Goal: Transaction & Acquisition: Purchase product/service

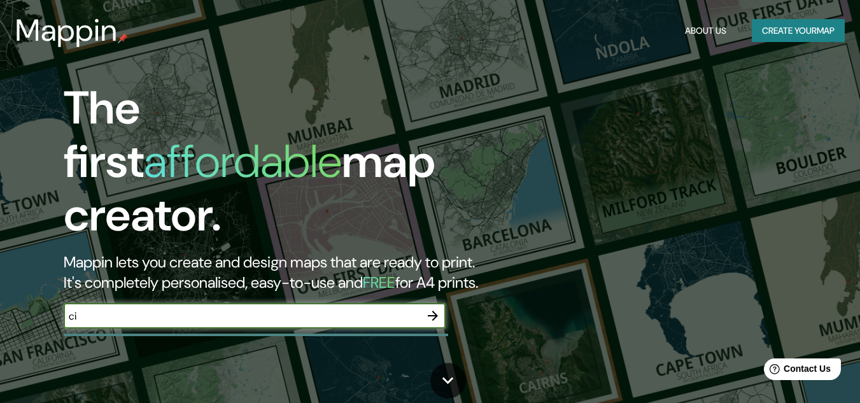
type input "c"
type input "v"
type input "CECyT del IPN en la zona centro de Mexico"
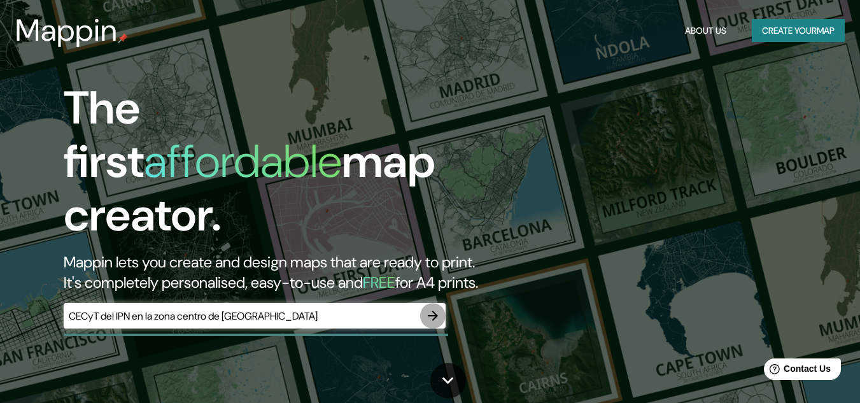
click at [428, 308] on icon "button" at bounding box center [432, 315] width 15 height 15
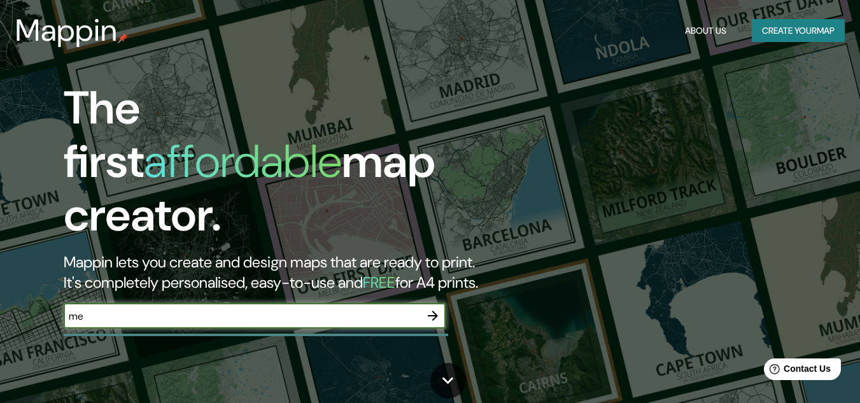
type input "m"
type input "ciudad y [GEOGRAPHIC_DATA]"
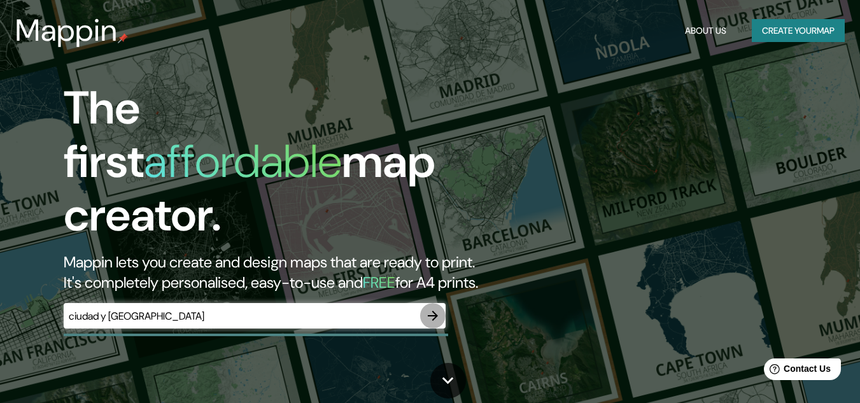
click at [431, 308] on icon "button" at bounding box center [432, 315] width 15 height 15
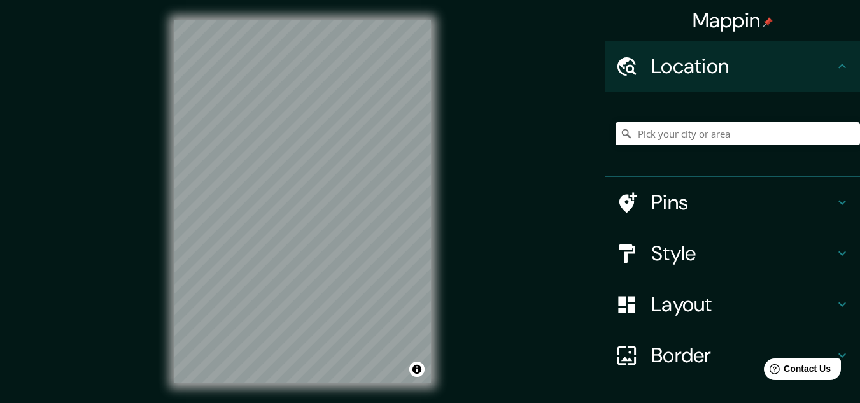
click at [544, 189] on div "Mappin Location Pins Style Layout Border Choose a border. Hint : you can make l…" at bounding box center [430, 212] width 860 height 424
click at [714, 139] on input "Pick your city or area" at bounding box center [737, 133] width 244 height 23
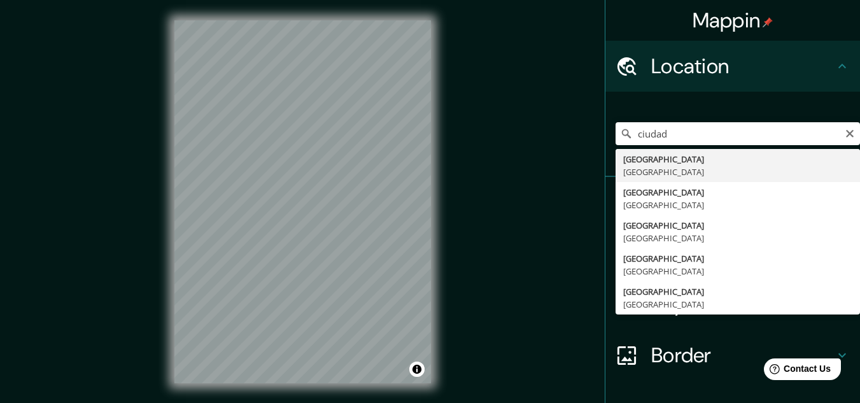
type input "[GEOGRAPHIC_DATA], [GEOGRAPHIC_DATA]"
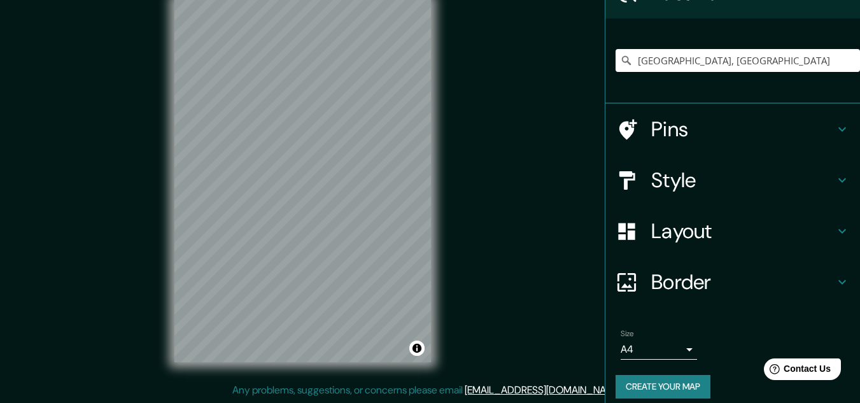
scroll to position [72, 0]
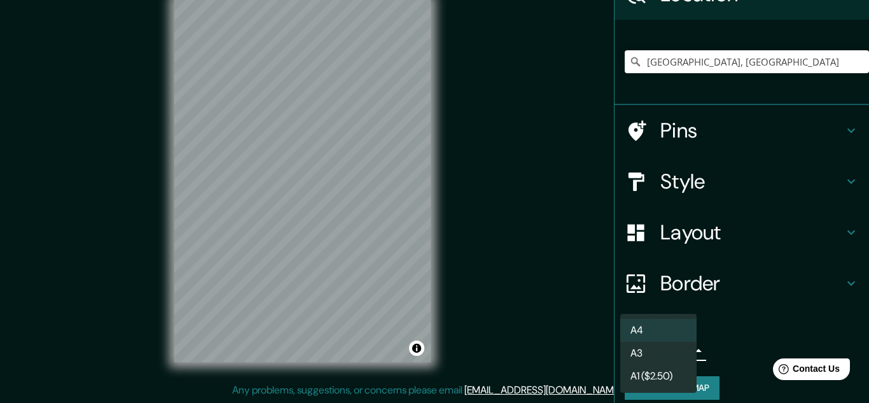
click at [677, 348] on body "Mappin Location [GEOGRAPHIC_DATA], [GEOGRAPHIC_DATA] Pins Style Layout Border C…" at bounding box center [434, 180] width 869 height 403
click at [660, 356] on li "A3" at bounding box center [658, 353] width 76 height 23
type input "a4"
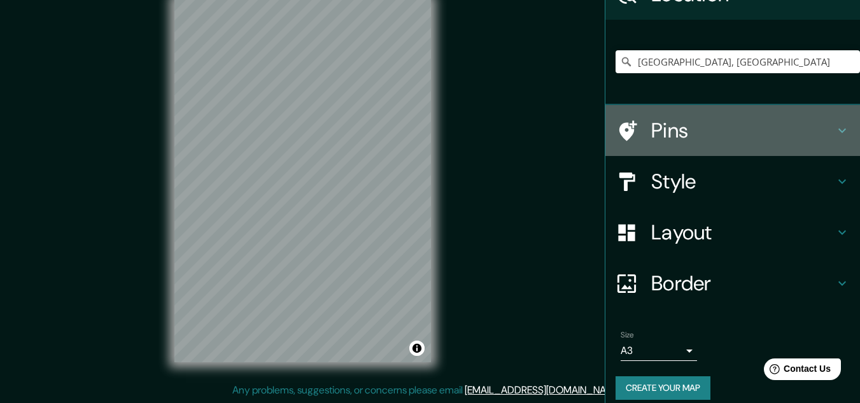
click at [834, 125] on icon at bounding box center [841, 130] width 15 height 15
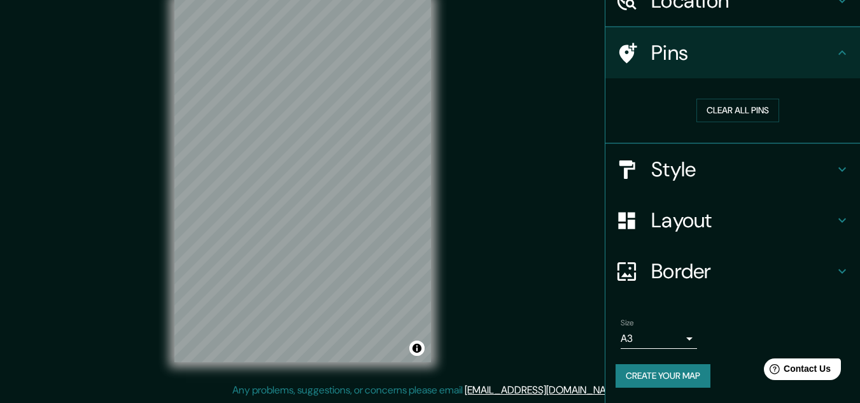
scroll to position [65, 0]
click at [725, 110] on button "Clear all pins" at bounding box center [737, 111] width 83 height 24
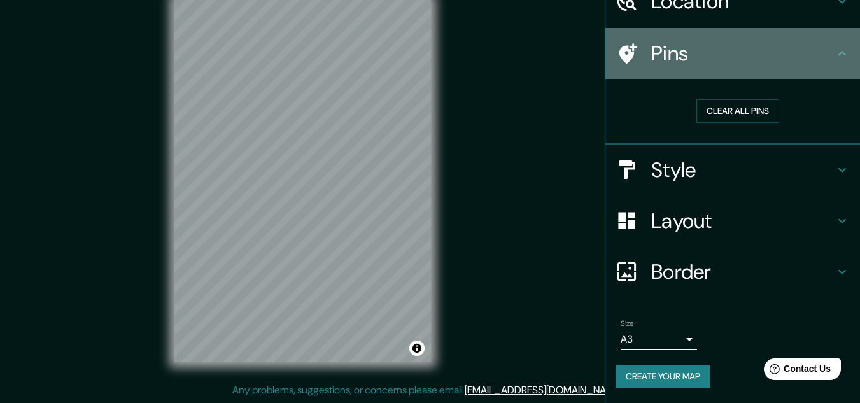
click at [706, 46] on h4 "Pins" at bounding box center [742, 53] width 183 height 25
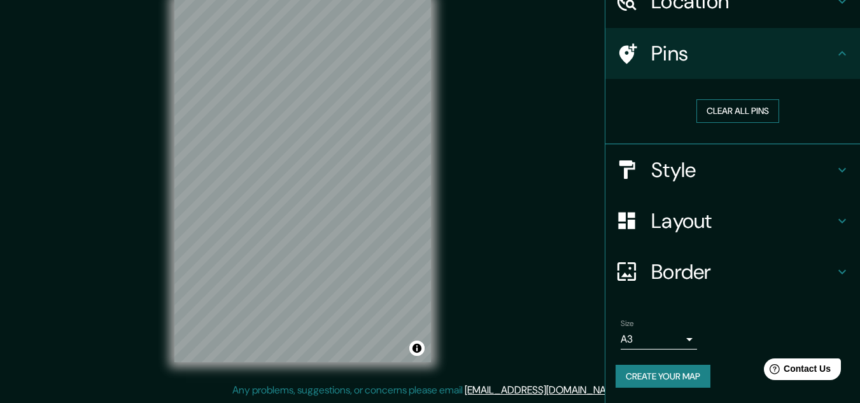
click at [730, 111] on button "Clear all pins" at bounding box center [737, 111] width 83 height 24
click at [730, 110] on button "Clear all pins" at bounding box center [737, 111] width 83 height 24
click at [640, 93] on div "Clear all pins" at bounding box center [737, 111] width 244 height 44
drag, startPoint x: 680, startPoint y: 87, endPoint x: 769, endPoint y: 76, distance: 89.7
click at [691, 83] on div "Clear all pins" at bounding box center [732, 112] width 255 height 66
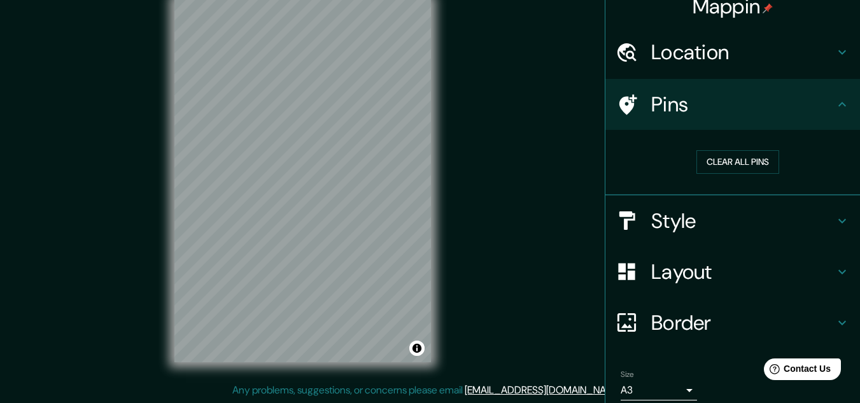
scroll to position [13, 0]
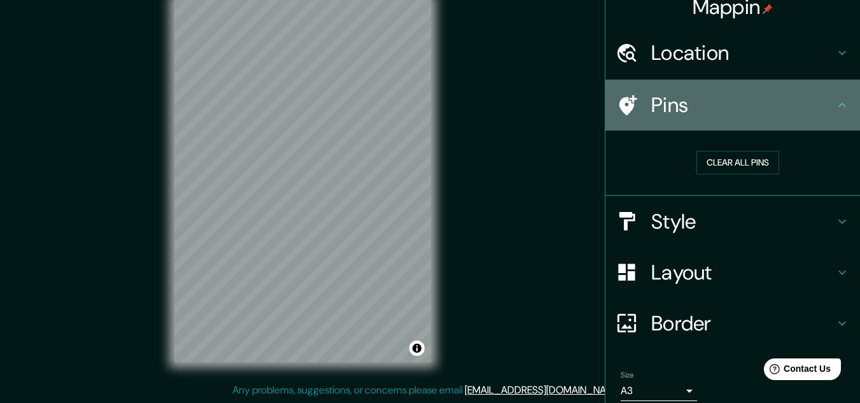
click at [834, 99] on icon at bounding box center [841, 104] width 15 height 15
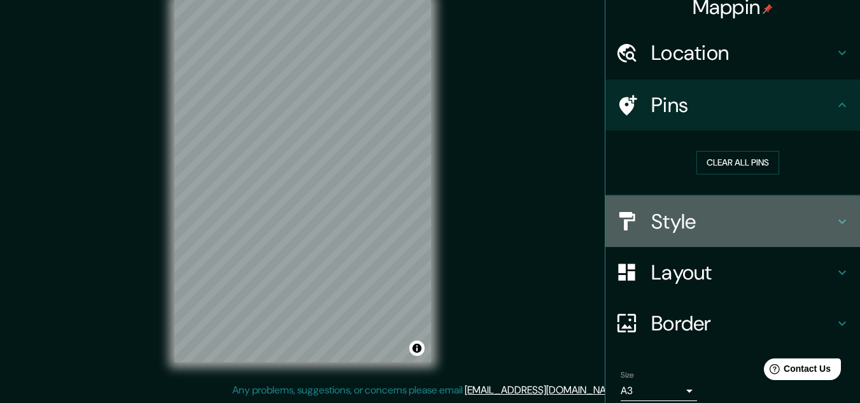
click at [835, 214] on icon at bounding box center [841, 221] width 15 height 15
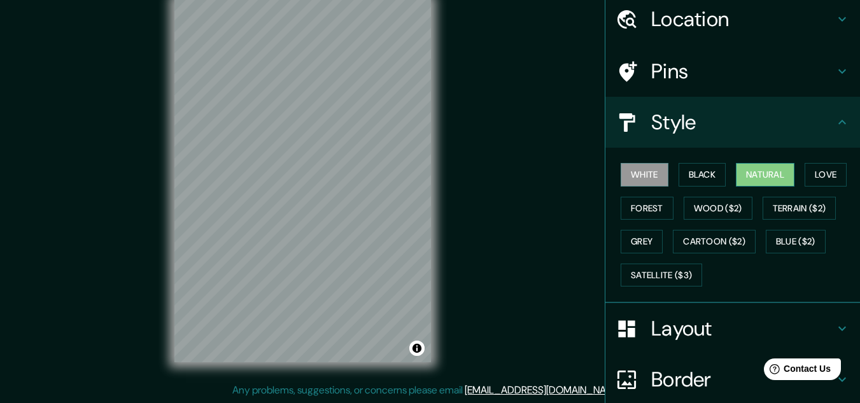
scroll to position [48, 0]
click at [706, 170] on button "Black" at bounding box center [702, 174] width 48 height 24
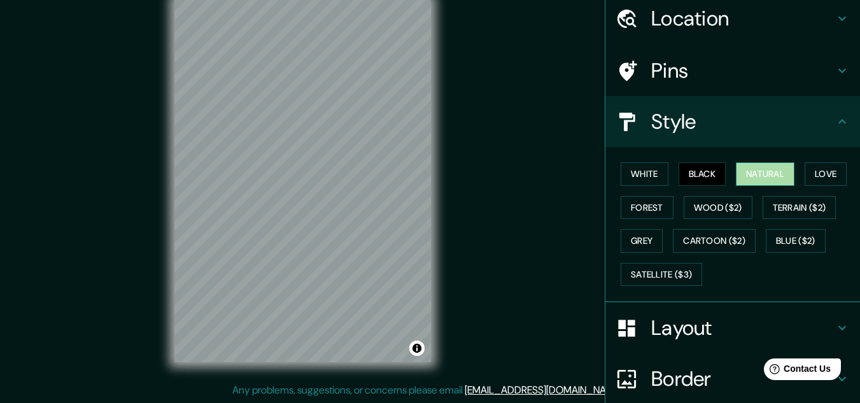
click at [773, 167] on button "Natural" at bounding box center [765, 174] width 59 height 24
click at [824, 168] on button "Love" at bounding box center [825, 174] width 42 height 24
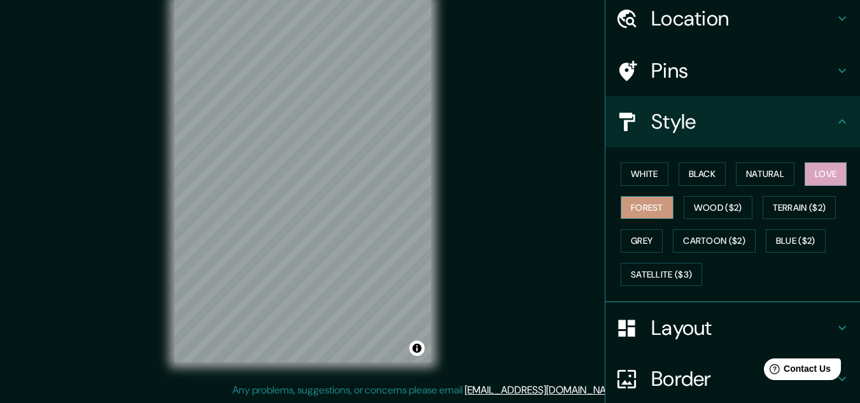
click at [638, 209] on button "Forest" at bounding box center [646, 208] width 53 height 24
click at [723, 206] on button "Wood ($2)" at bounding box center [717, 208] width 69 height 24
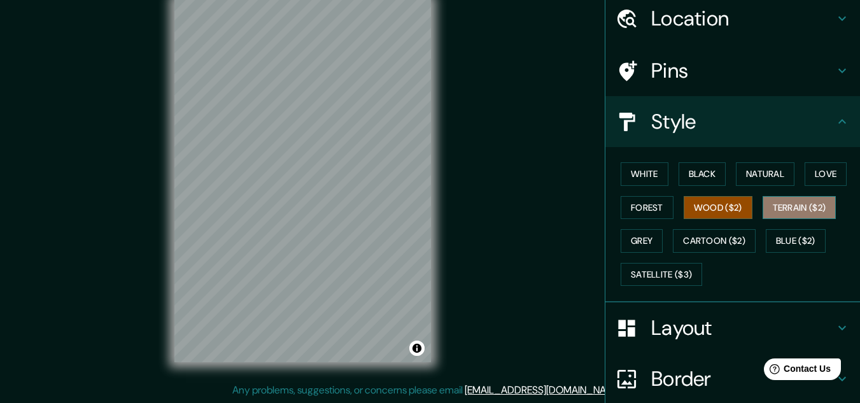
click at [805, 202] on button "Terrain ($2)" at bounding box center [799, 208] width 74 height 24
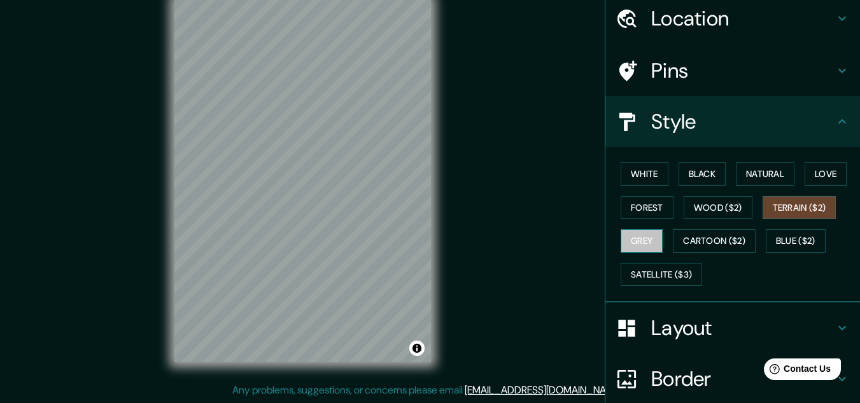
click at [641, 232] on button "Grey" at bounding box center [641, 241] width 42 height 24
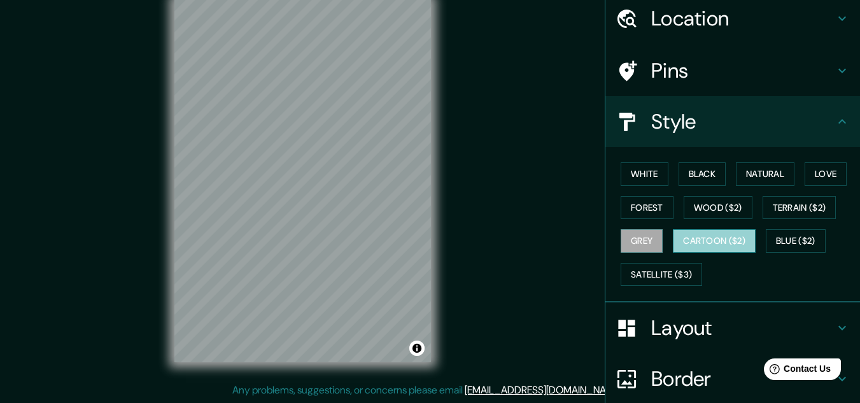
click at [695, 235] on button "Cartoon ($2)" at bounding box center [714, 241] width 83 height 24
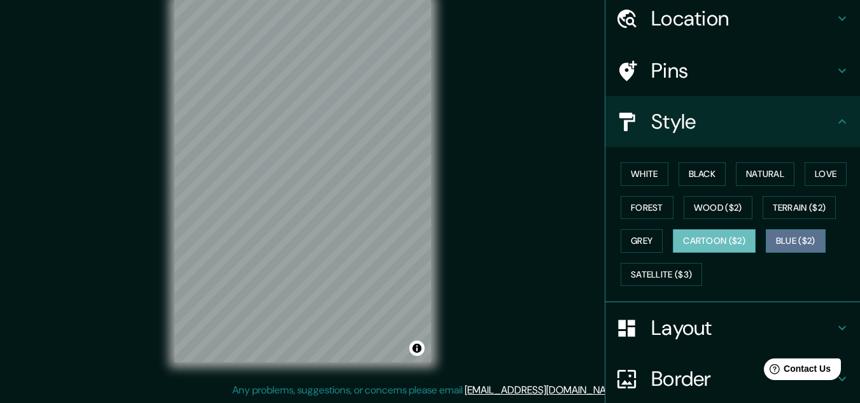
click at [792, 239] on button "Blue ($2)" at bounding box center [795, 241] width 60 height 24
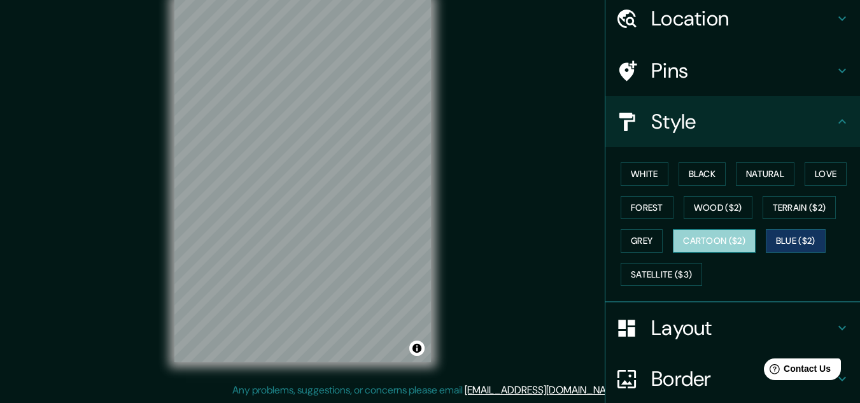
click at [693, 237] on button "Cartoon ($2)" at bounding box center [714, 241] width 83 height 24
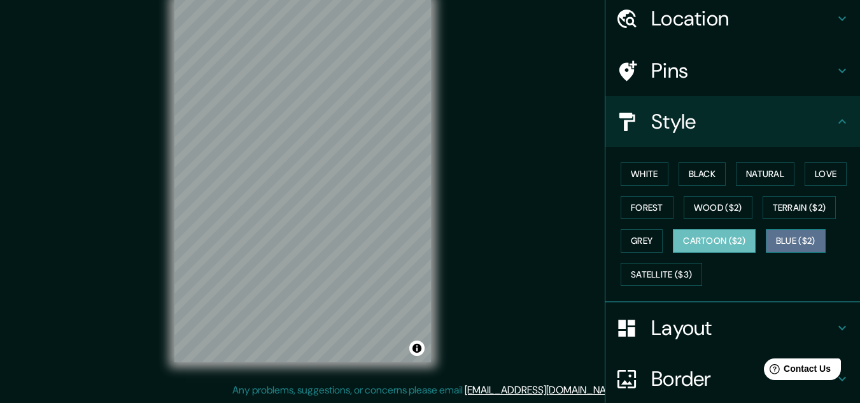
click at [800, 244] on button "Blue ($2)" at bounding box center [795, 241] width 60 height 24
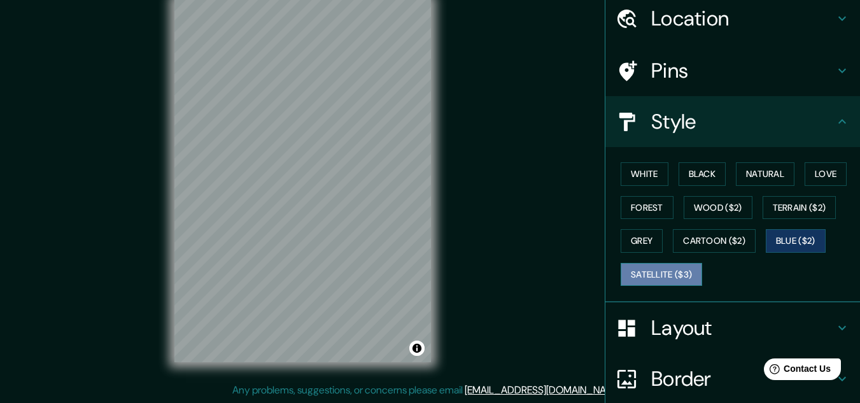
click at [643, 272] on button "Satellite ($3)" at bounding box center [660, 275] width 81 height 24
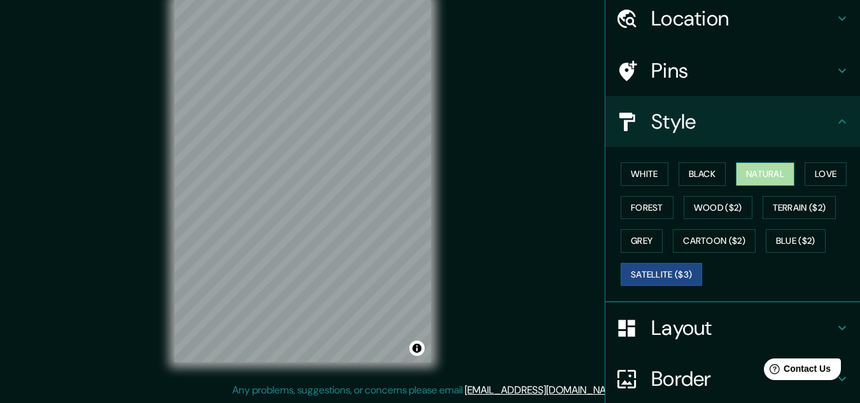
click at [747, 171] on button "Natural" at bounding box center [765, 174] width 59 height 24
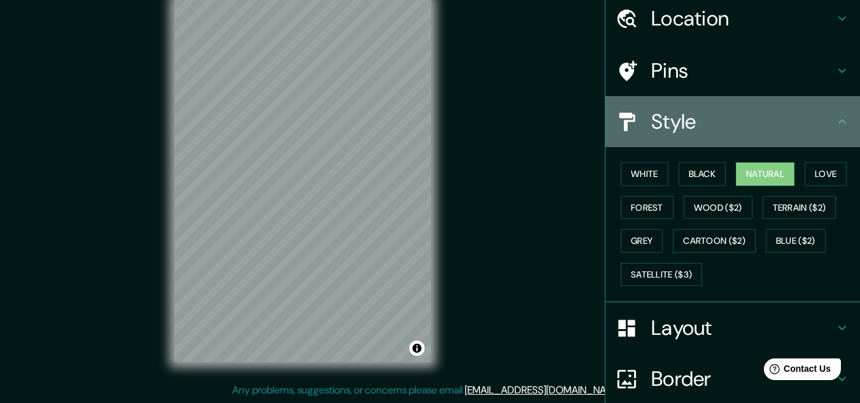
click at [709, 131] on h4 "Style" at bounding box center [742, 121] width 183 height 25
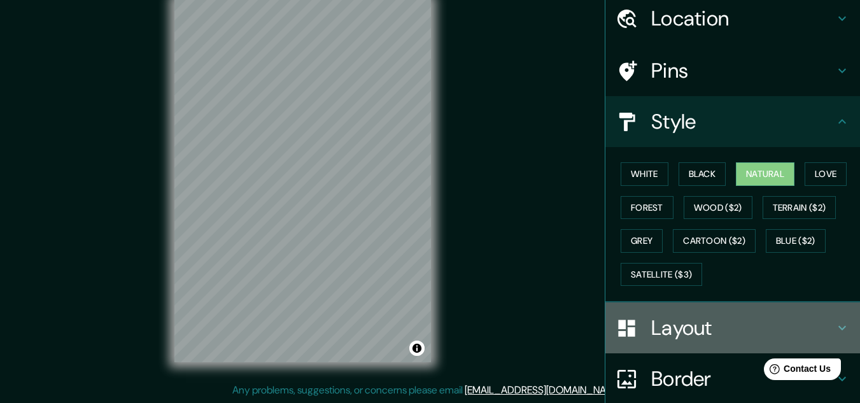
click at [833, 335] on div "Layout" at bounding box center [732, 327] width 255 height 51
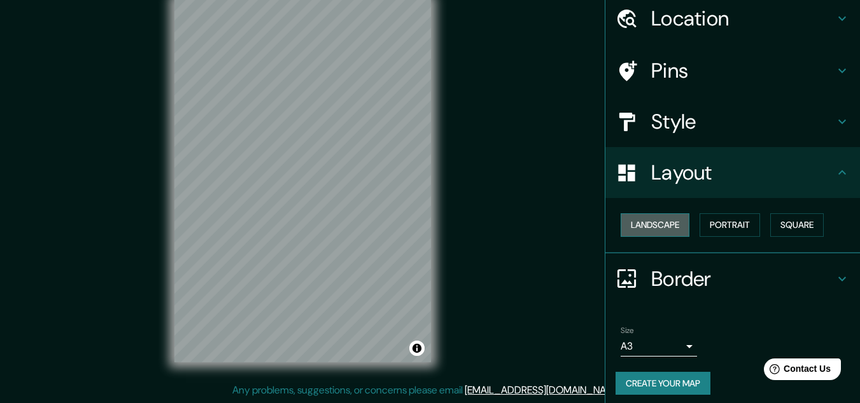
click at [636, 227] on button "Landscape" at bounding box center [654, 225] width 69 height 24
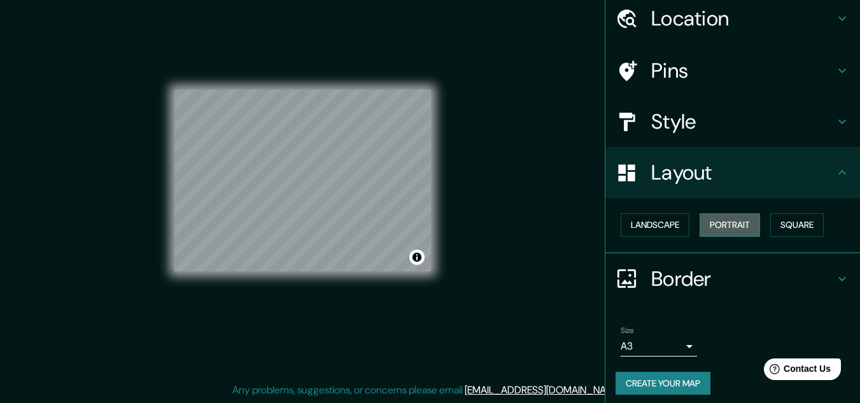
click at [717, 214] on button "Portrait" at bounding box center [729, 225] width 60 height 24
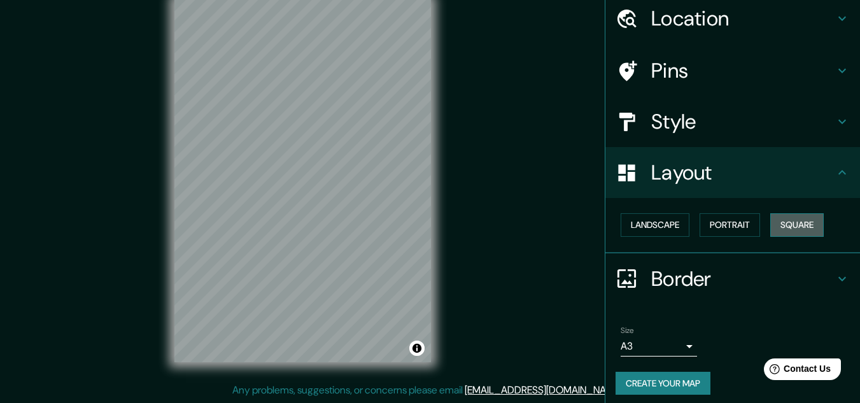
click at [814, 218] on button "Square" at bounding box center [796, 225] width 53 height 24
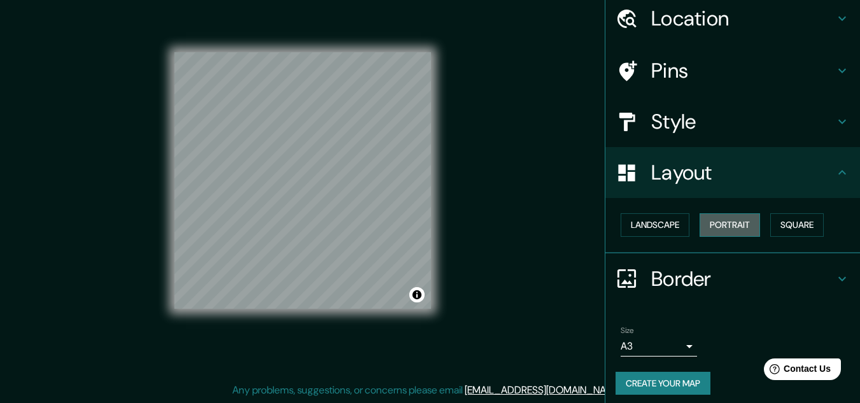
click at [727, 221] on button "Portrait" at bounding box center [729, 225] width 60 height 24
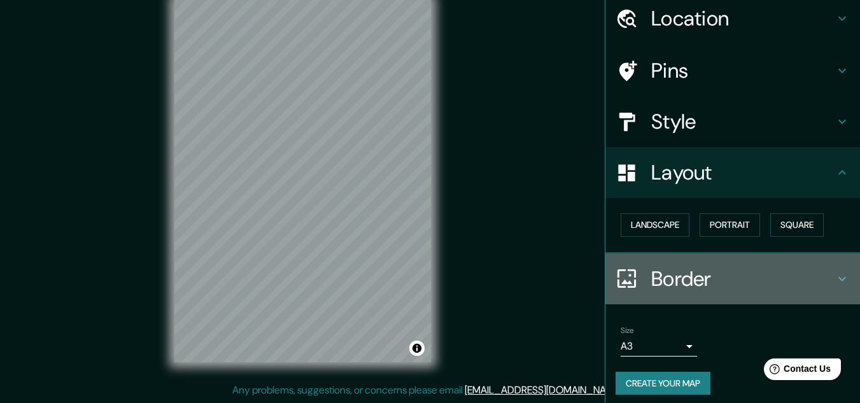
click at [823, 276] on h4 "Border" at bounding box center [742, 278] width 183 height 25
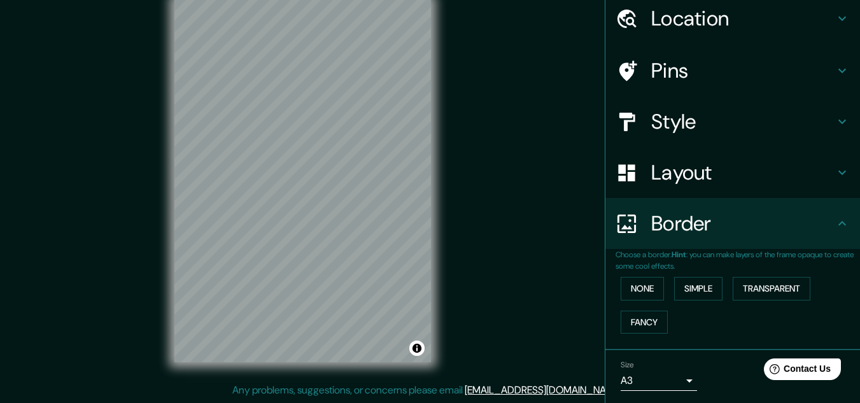
scroll to position [90, 0]
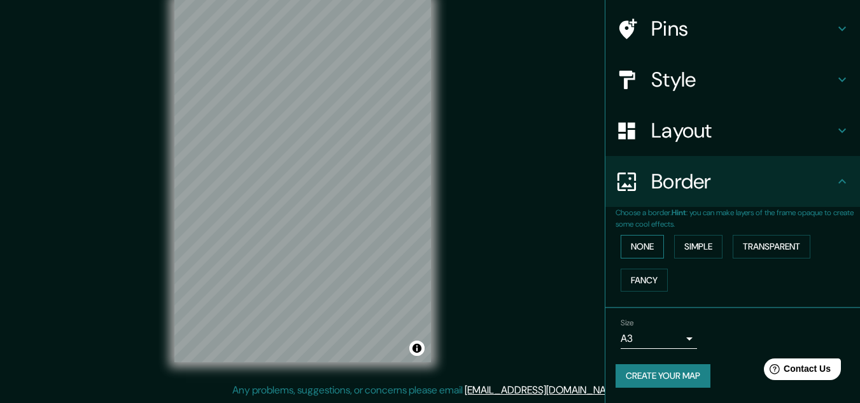
click at [648, 252] on button "None" at bounding box center [641, 247] width 43 height 24
click at [687, 247] on button "Simple" at bounding box center [698, 247] width 48 height 24
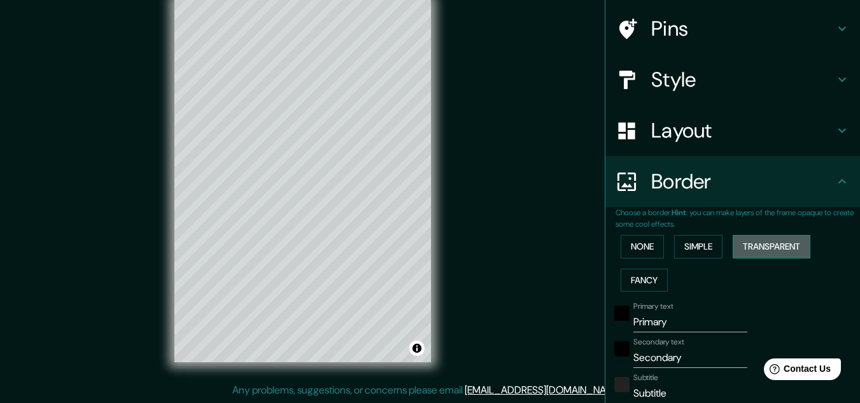
click at [772, 240] on button "Transparent" at bounding box center [771, 247] width 78 height 24
click at [634, 280] on button "Fancy" at bounding box center [643, 281] width 47 height 24
drag, startPoint x: 638, startPoint y: 280, endPoint x: 683, endPoint y: 273, distance: 45.7
click at [642, 279] on button "Fancy" at bounding box center [643, 281] width 47 height 24
type input "161"
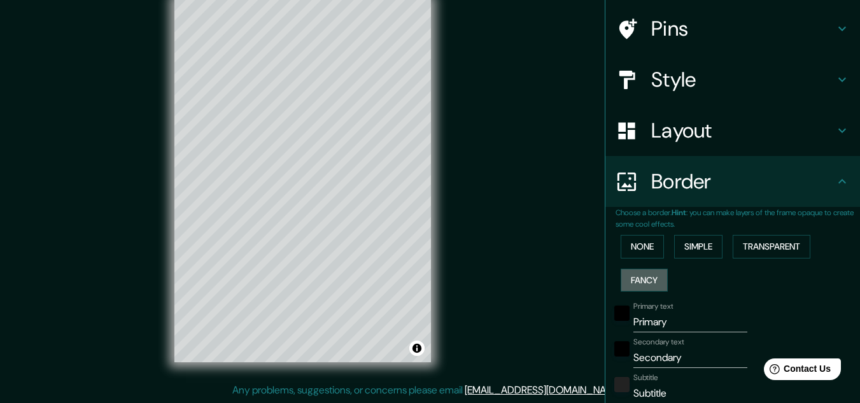
type input "32"
type input "16"
click at [713, 249] on button "Simple" at bounding box center [698, 247] width 48 height 24
click at [638, 246] on button "None" at bounding box center [641, 247] width 43 height 24
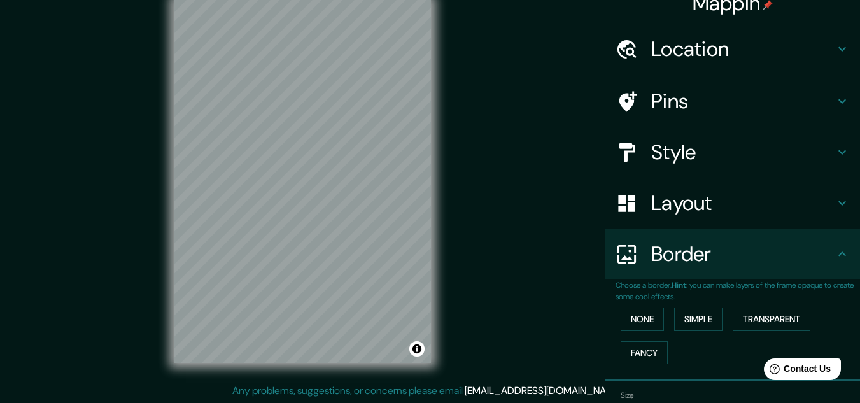
scroll to position [0, 0]
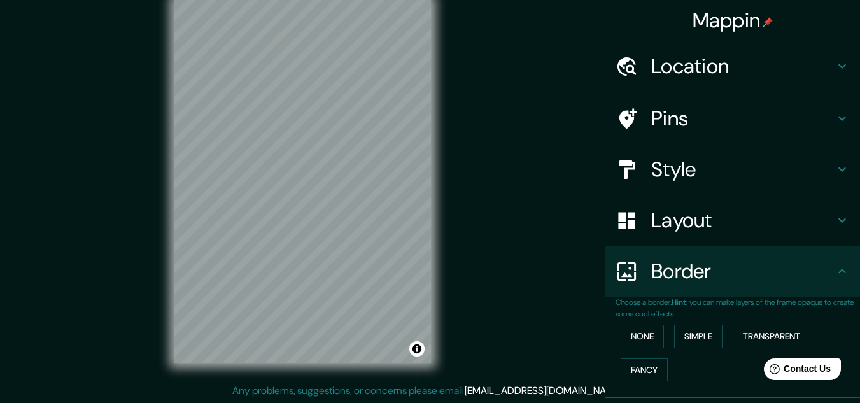
click at [621, 112] on icon at bounding box center [628, 118] width 18 height 20
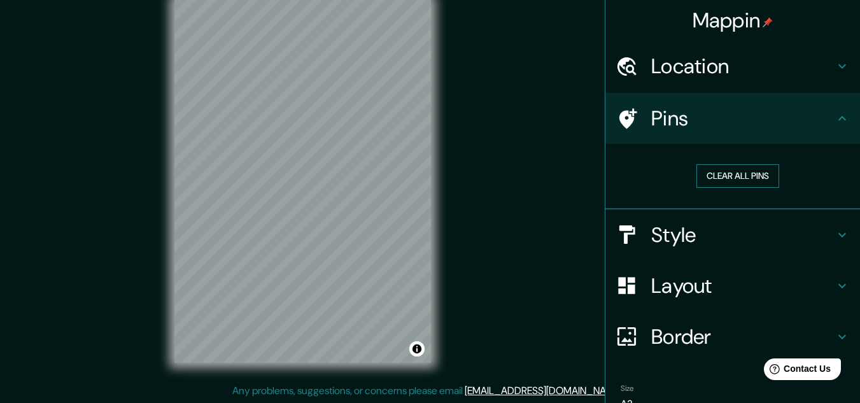
click at [723, 167] on div "Clear all pins" at bounding box center [737, 176] width 244 height 44
click at [722, 171] on button "Clear all pins" at bounding box center [737, 176] width 83 height 24
click at [722, 172] on button "Clear all pins" at bounding box center [737, 176] width 83 height 24
click at [721, 172] on button "Clear all pins" at bounding box center [737, 176] width 83 height 24
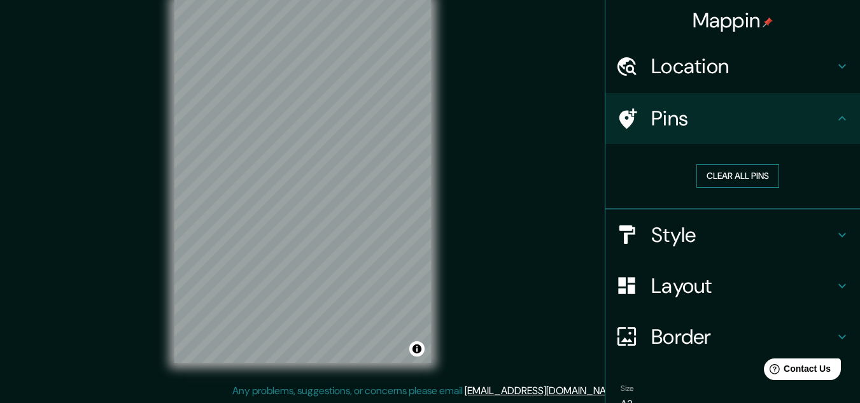
click at [721, 172] on button "Clear all pins" at bounding box center [737, 176] width 83 height 24
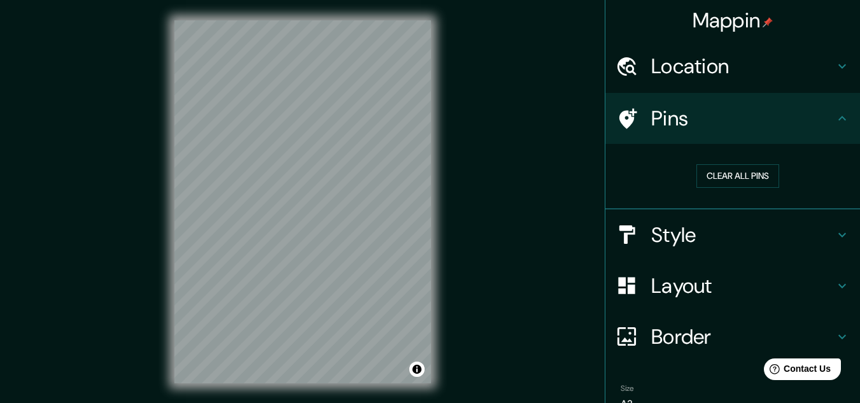
drag, startPoint x: 734, startPoint y: 29, endPoint x: 738, endPoint y: 40, distance: 11.5
click at [736, 29] on div "Mappin" at bounding box center [732, 20] width 255 height 41
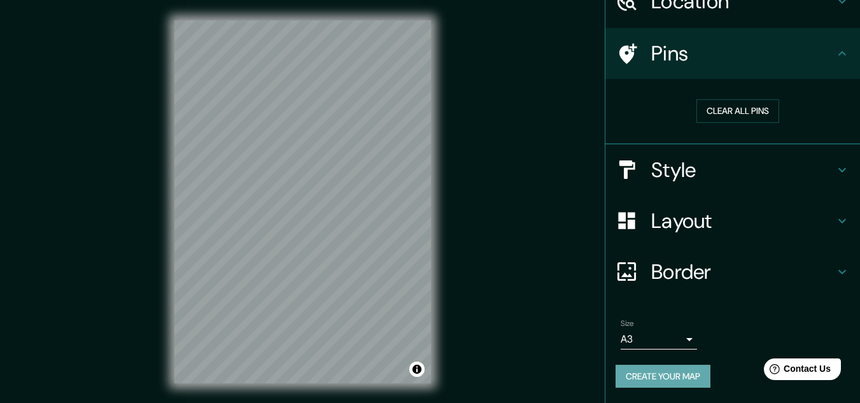
click at [679, 377] on button "Create your map" at bounding box center [662, 377] width 95 height 24
click at [637, 374] on button "Create your map" at bounding box center [662, 377] width 95 height 24
click at [637, 374] on div "Create your map" at bounding box center [732, 377] width 234 height 24
